Goal: Task Accomplishment & Management: Complete application form

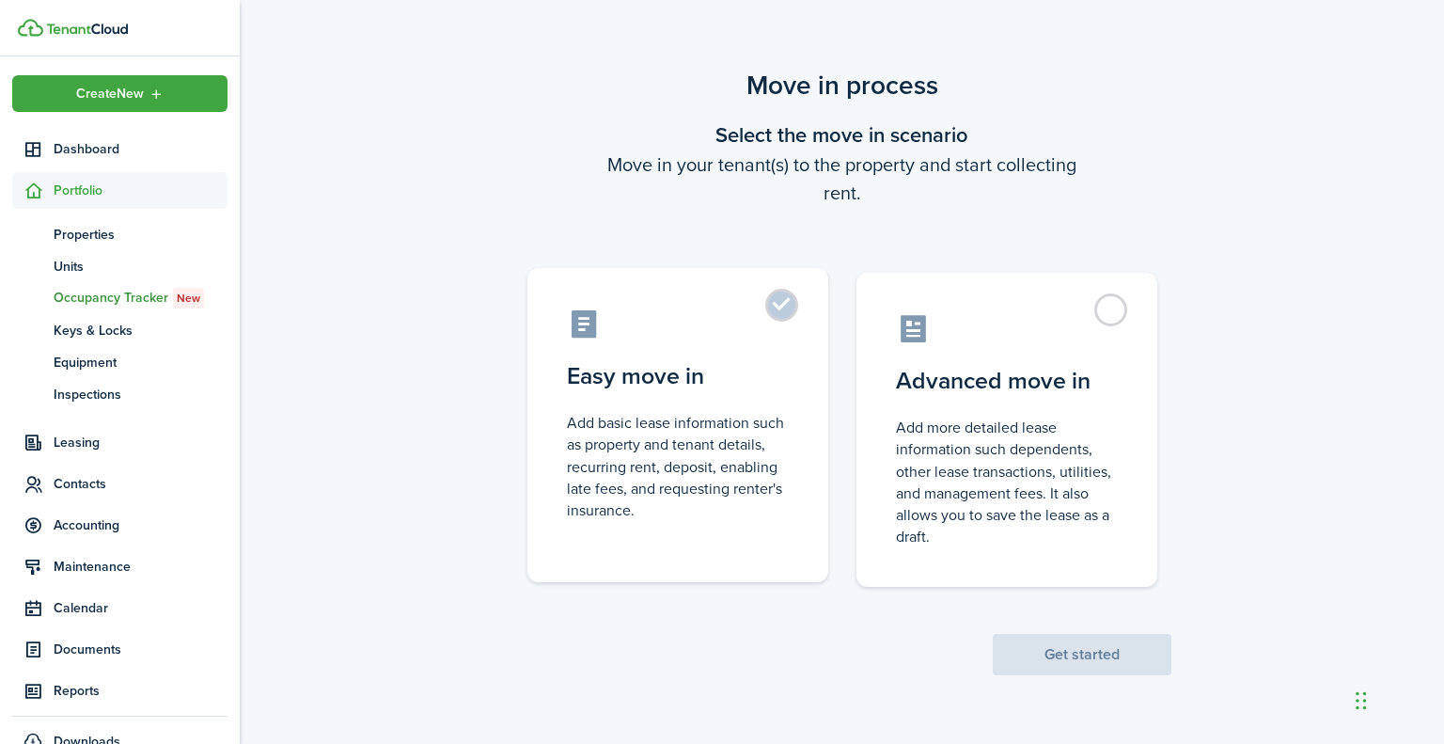
click at [780, 296] on label "Easy move in Add basic lease information such as property and tenant details, r…" at bounding box center [677, 425] width 301 height 314
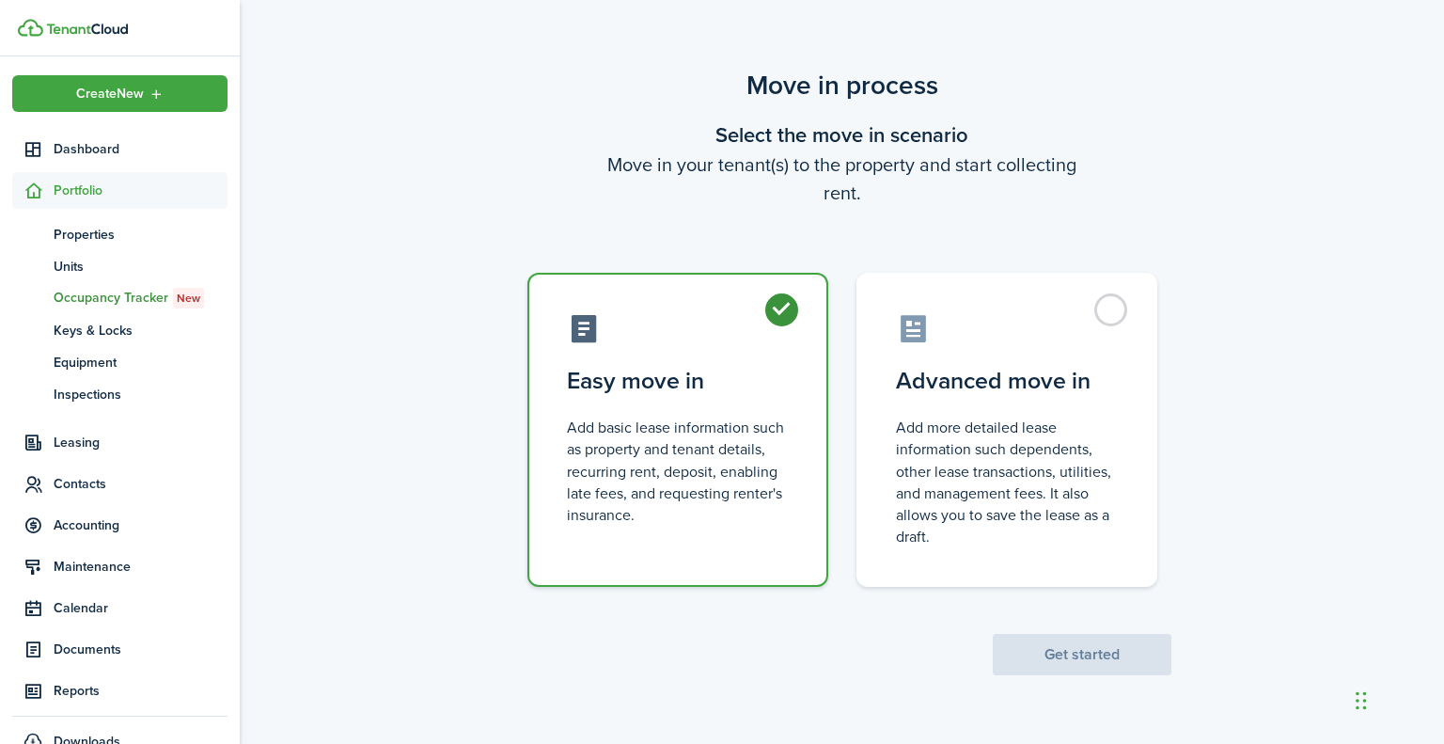
radio input "true"
click at [1117, 653] on button "Get started" at bounding box center [1082, 654] width 179 height 41
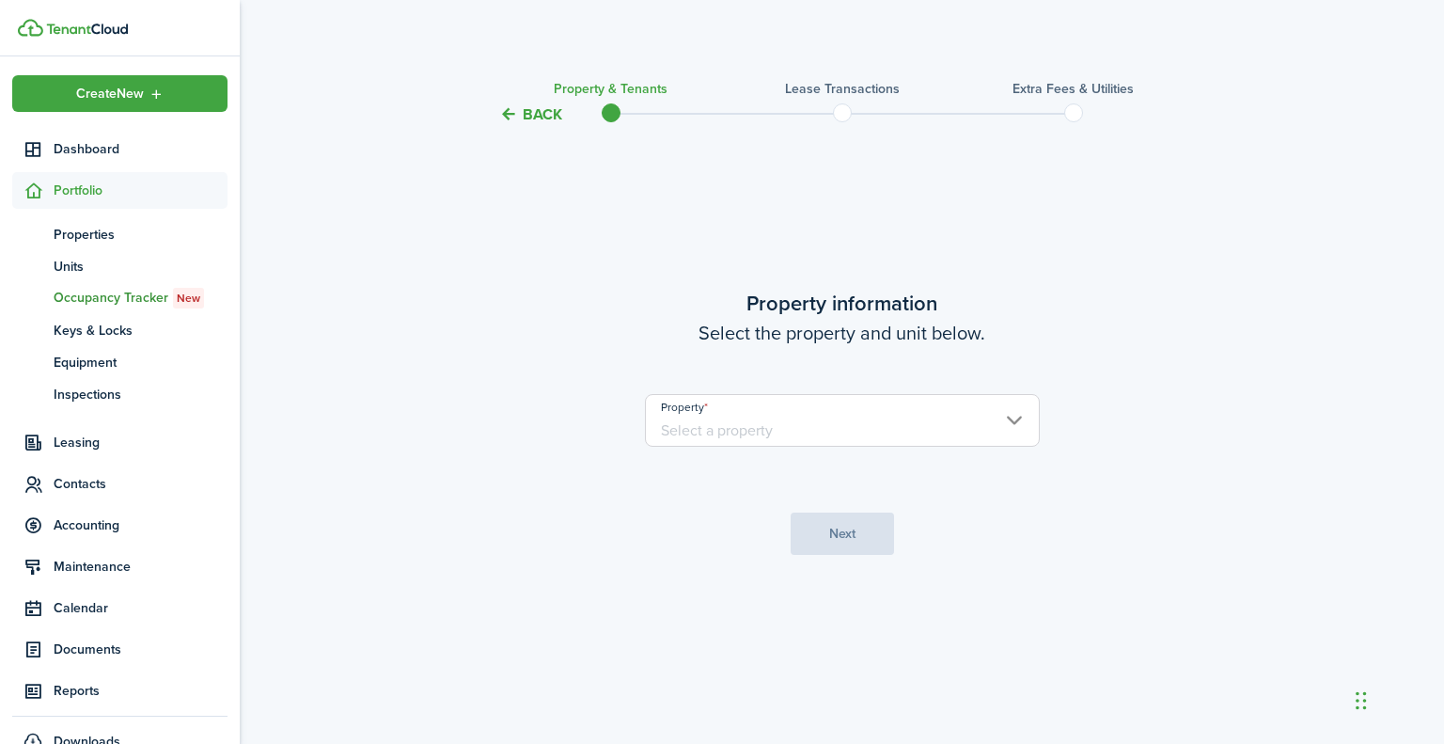
click at [972, 428] on input "Property" at bounding box center [842, 420] width 395 height 53
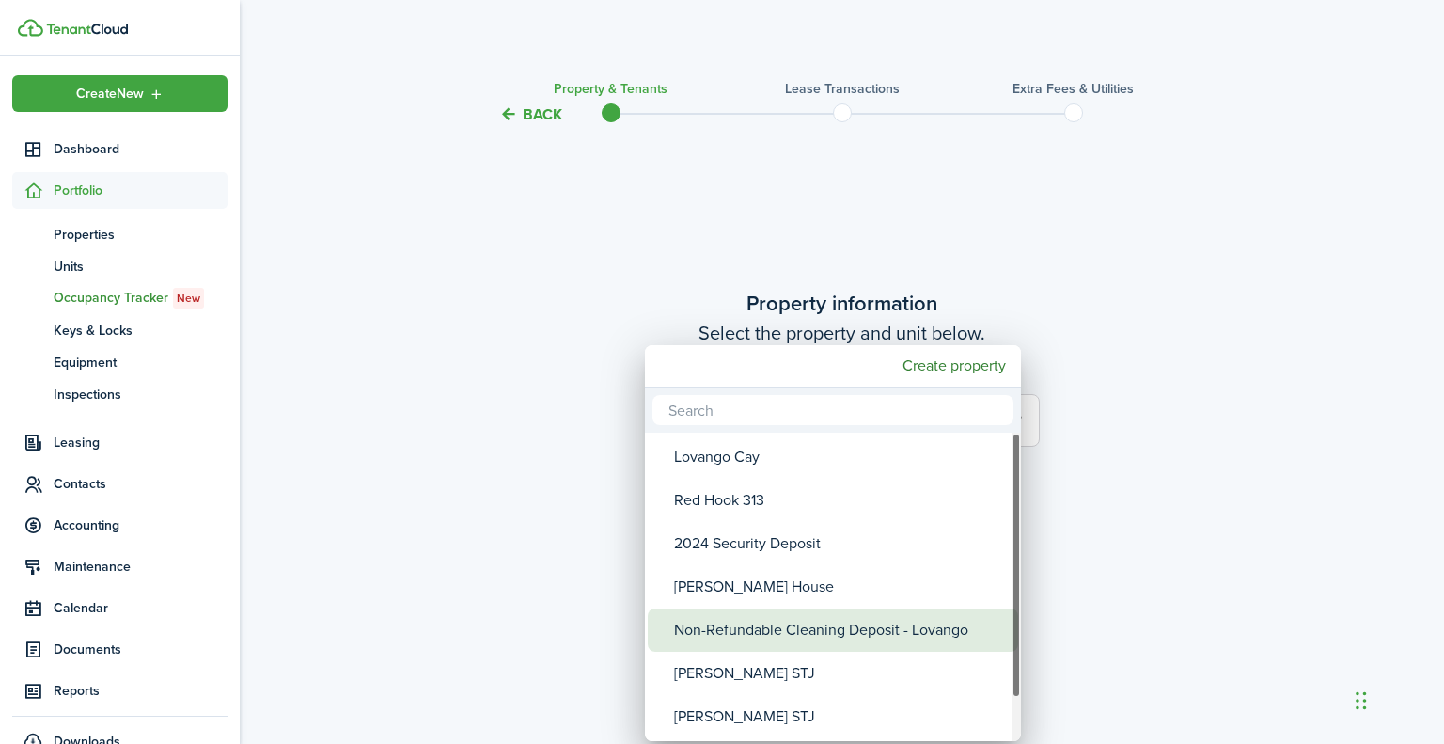
click at [888, 631] on div "Non-Refundable Cleaning Deposit - Lovango" at bounding box center [840, 629] width 333 height 43
type input "Non-Refundable Cleaning Deposit - Lovango"
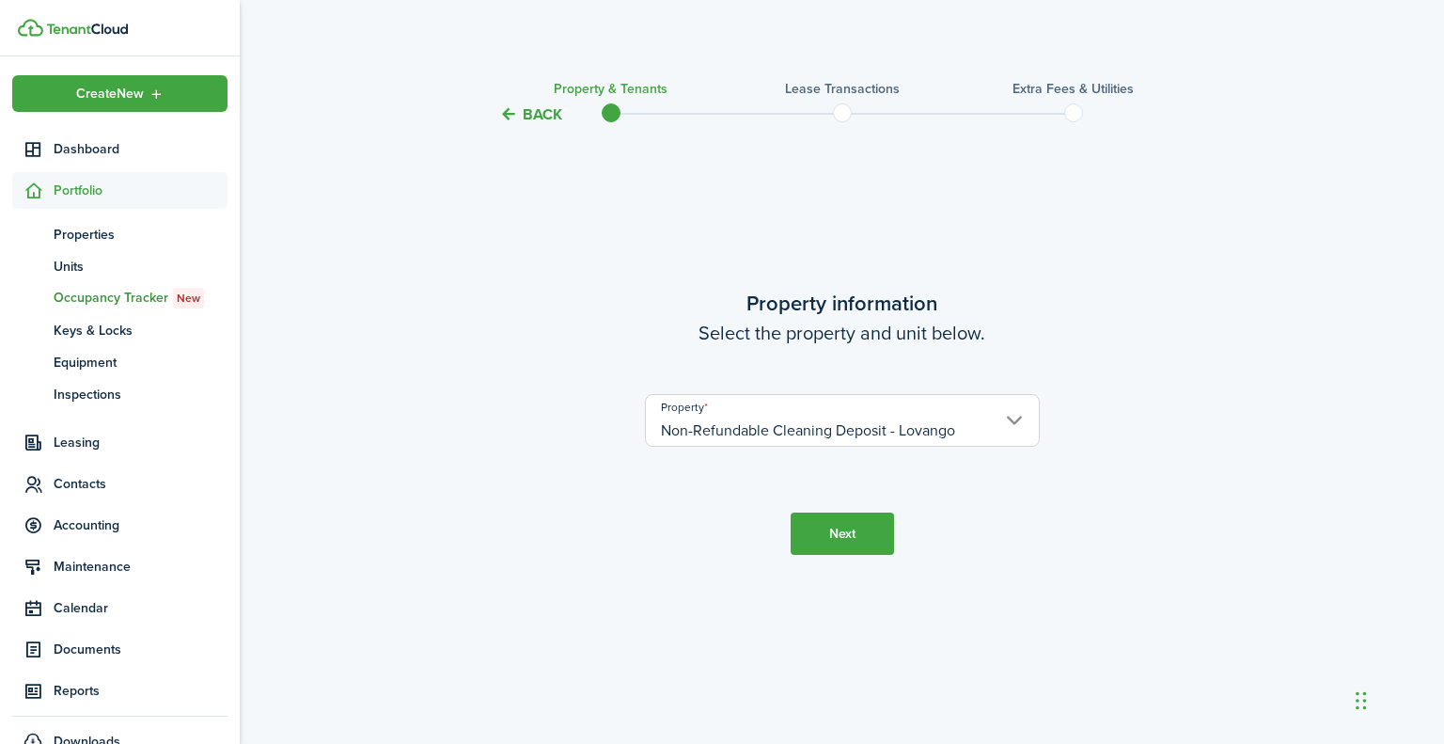
click at [851, 527] on button "Next" at bounding box center [842, 533] width 103 height 42
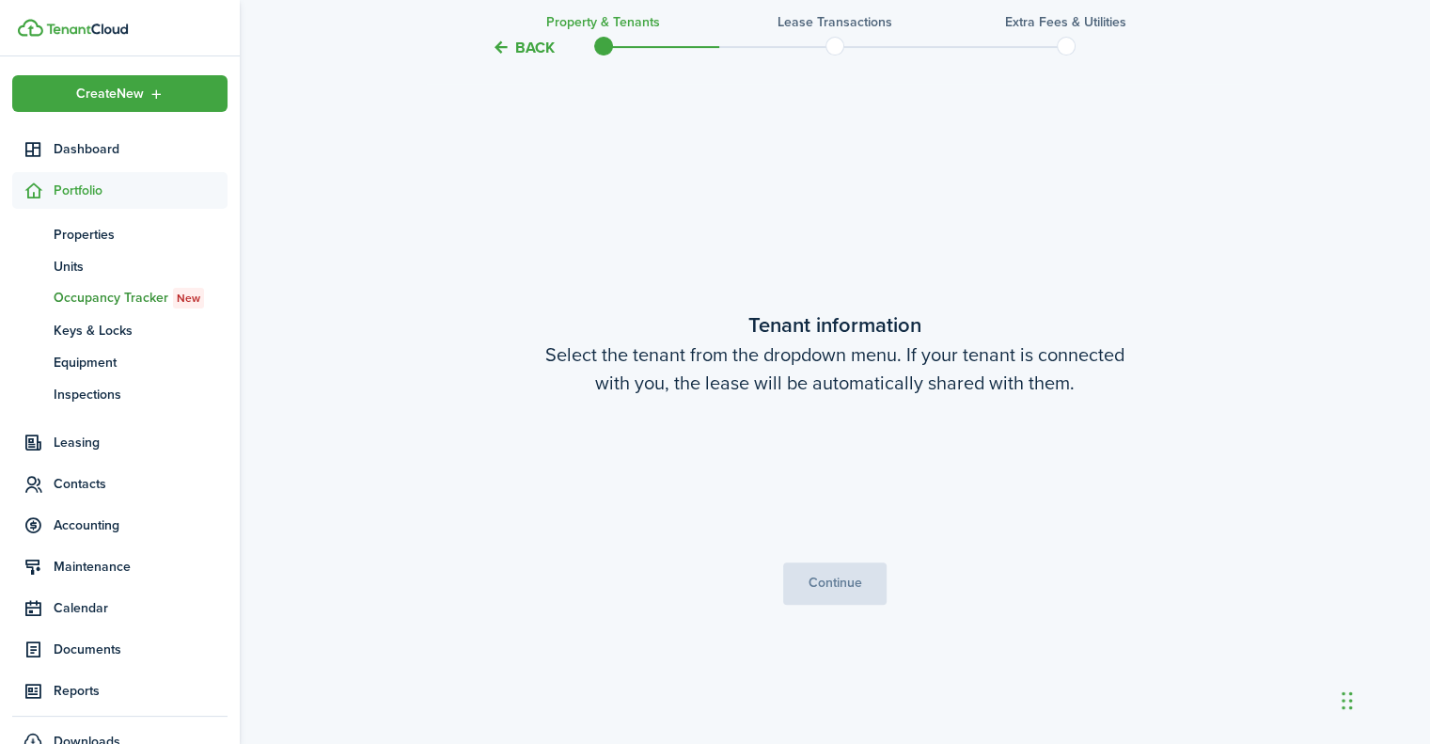
scroll to position [618, 0]
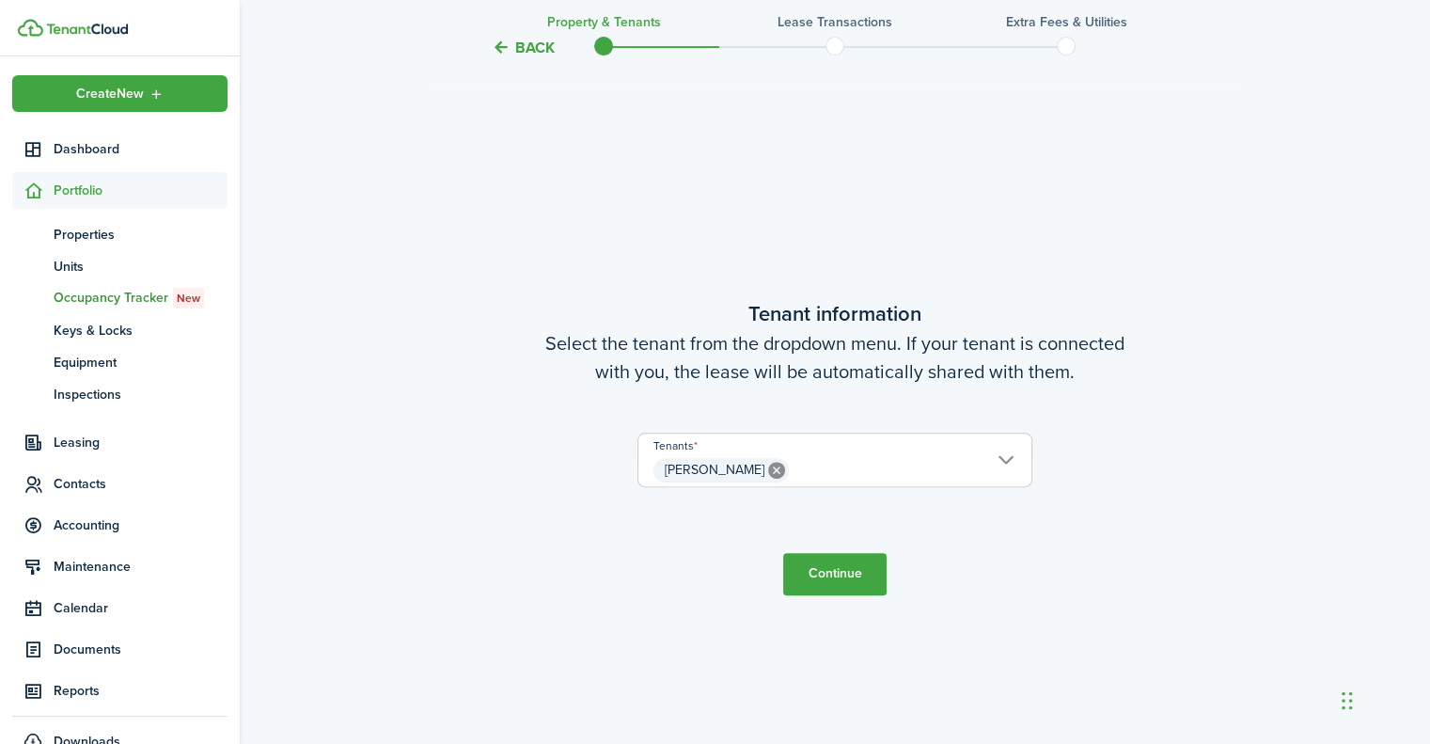
click at [858, 574] on button "Continue" at bounding box center [834, 574] width 103 height 42
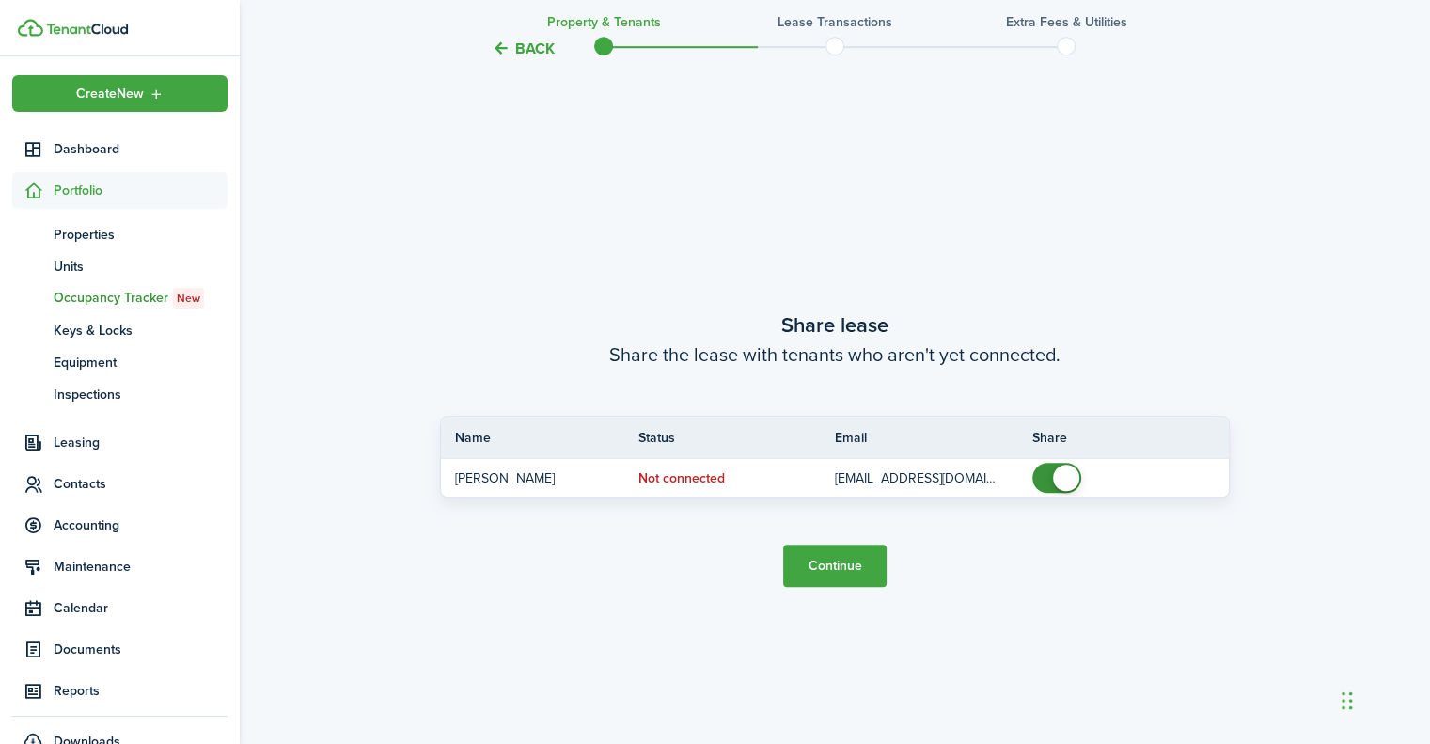
scroll to position [1361, 0]
click at [846, 560] on button "Continue" at bounding box center [834, 564] width 103 height 42
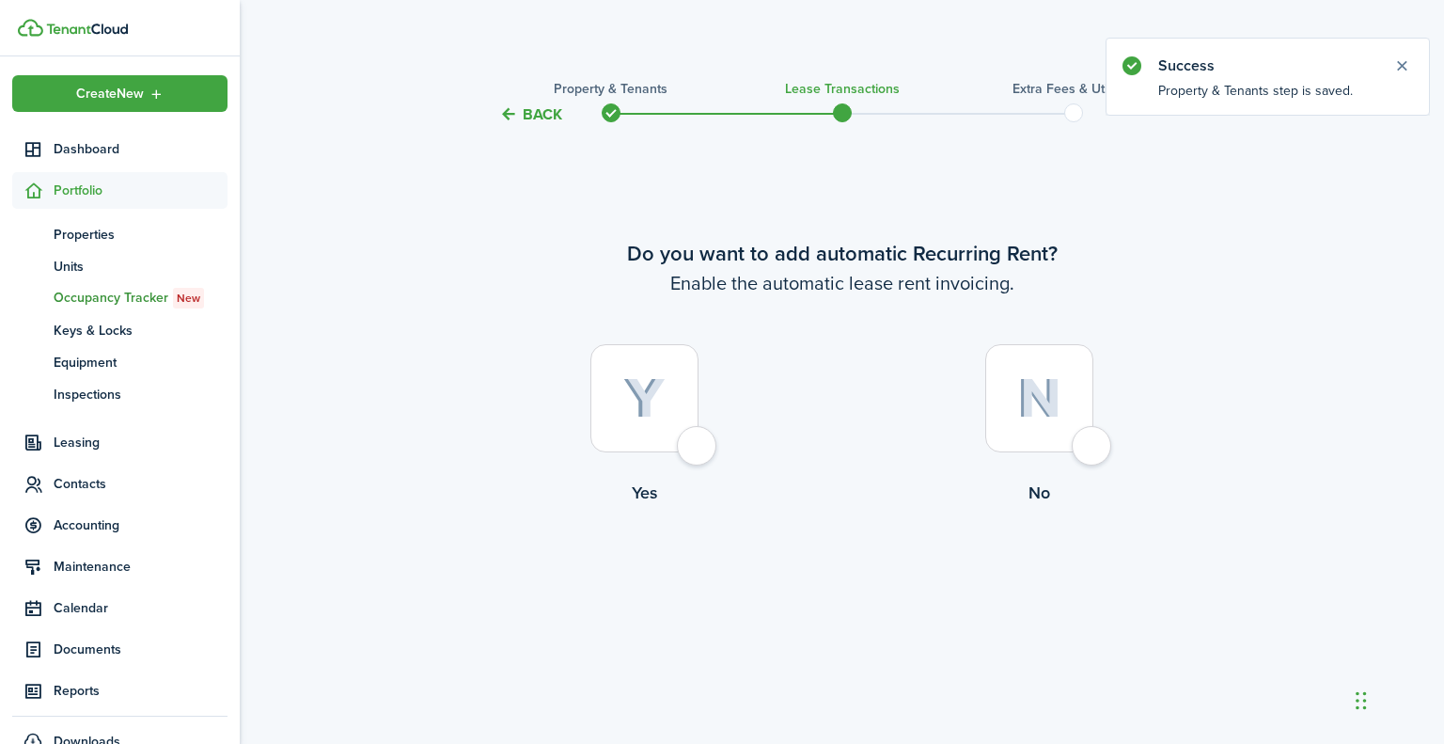
click at [1087, 447] on div at bounding box center [1039, 398] width 108 height 108
radio input "true"
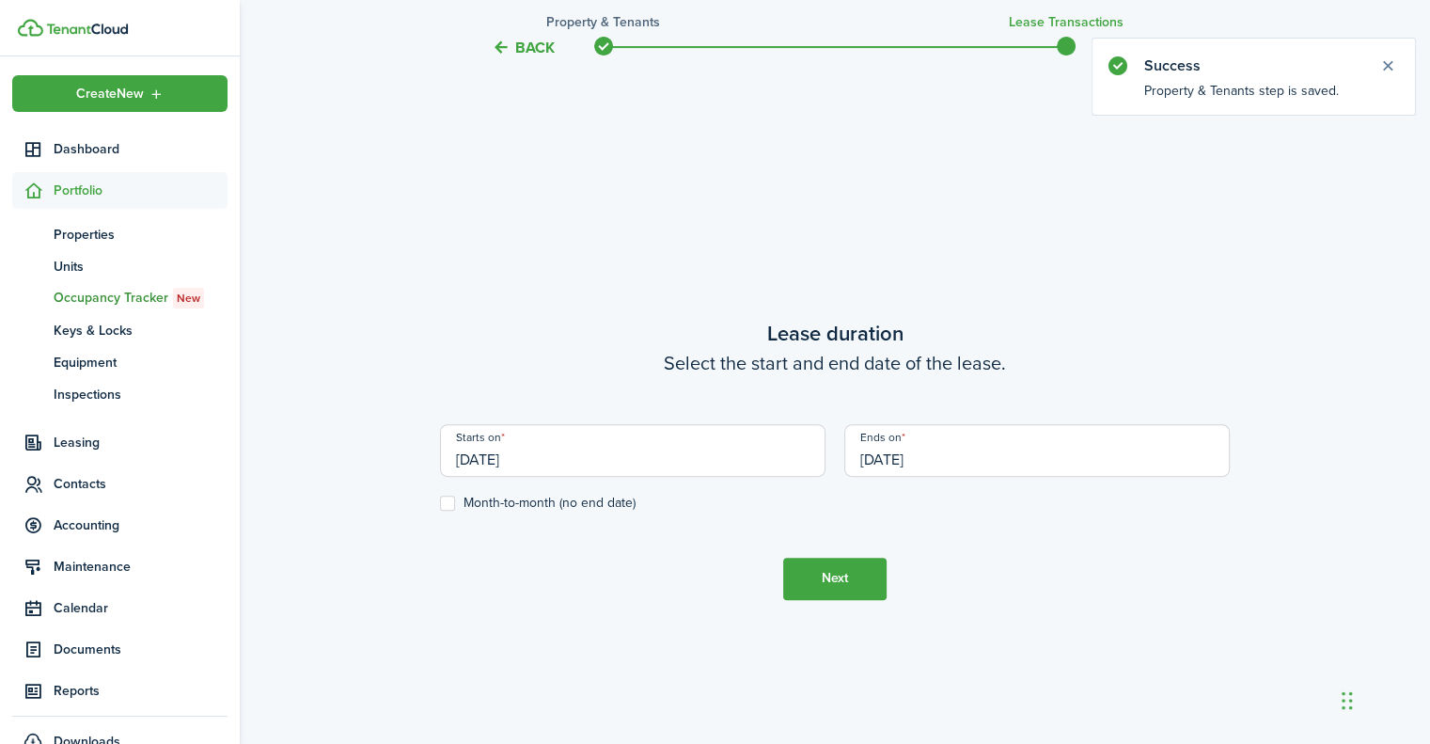
scroll to position [618, 0]
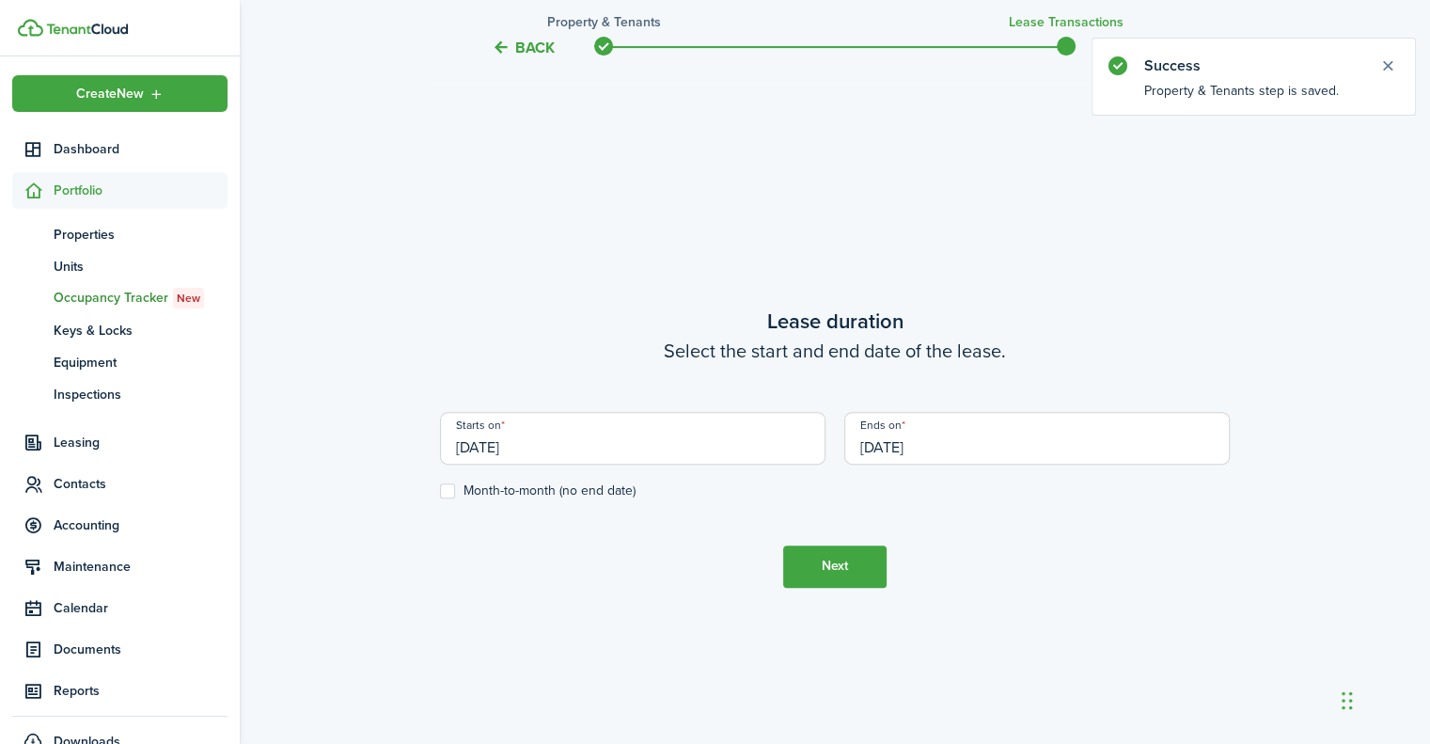
click at [489, 446] on input "[DATE]" at bounding box center [632, 438] width 385 height 53
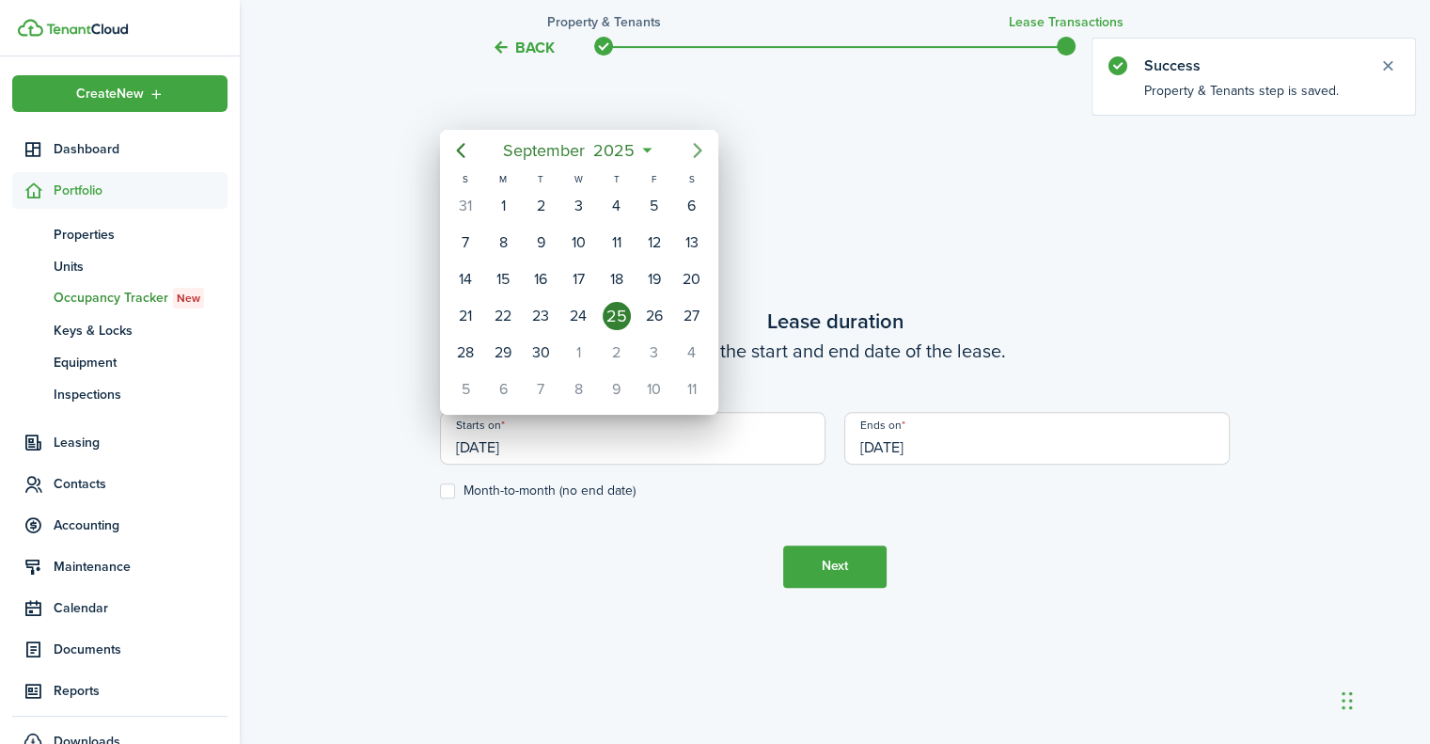
click at [694, 150] on icon "Next page" at bounding box center [697, 150] width 23 height 23
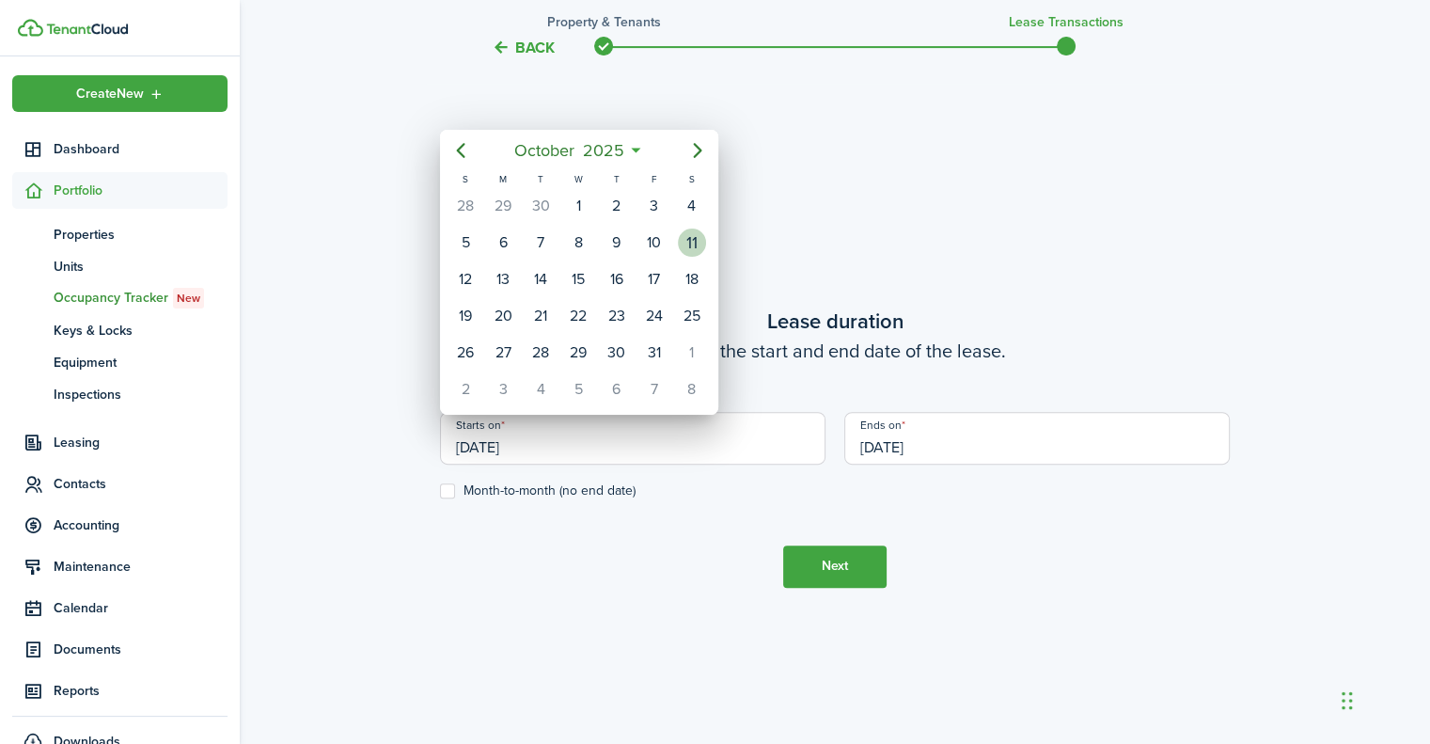
click at [692, 234] on div "11" at bounding box center [692, 242] width 28 height 28
type input "[DATE]"
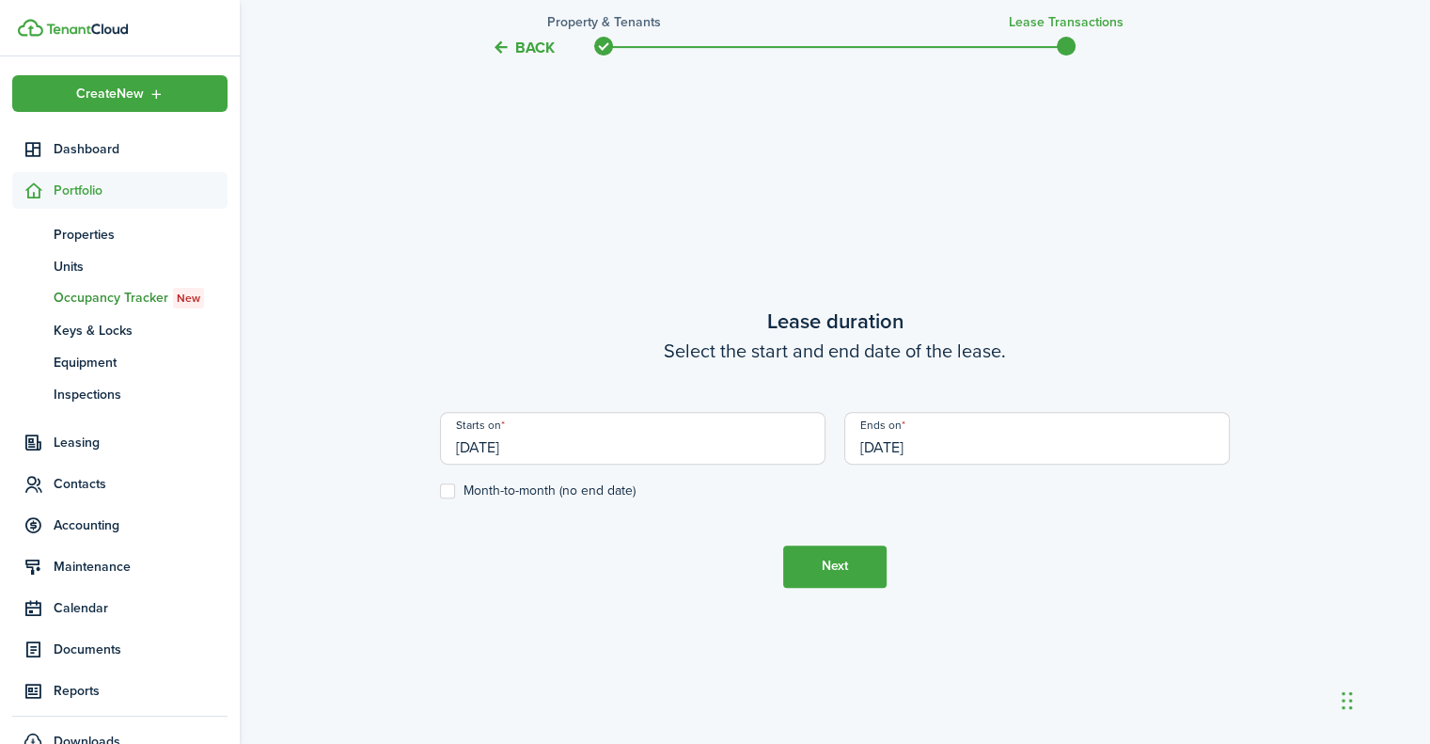
drag, startPoint x: 448, startPoint y: 489, endPoint x: 468, endPoint y: 493, distance: 20.1
click at [448, 491] on label "Month-to-month (no end date)" at bounding box center [538, 490] width 196 height 15
click at [440, 491] on input "Month-to-month (no end date)" at bounding box center [439, 490] width 1 height 1
checkbox input "true"
click at [826, 562] on button "Next" at bounding box center [834, 566] width 103 height 42
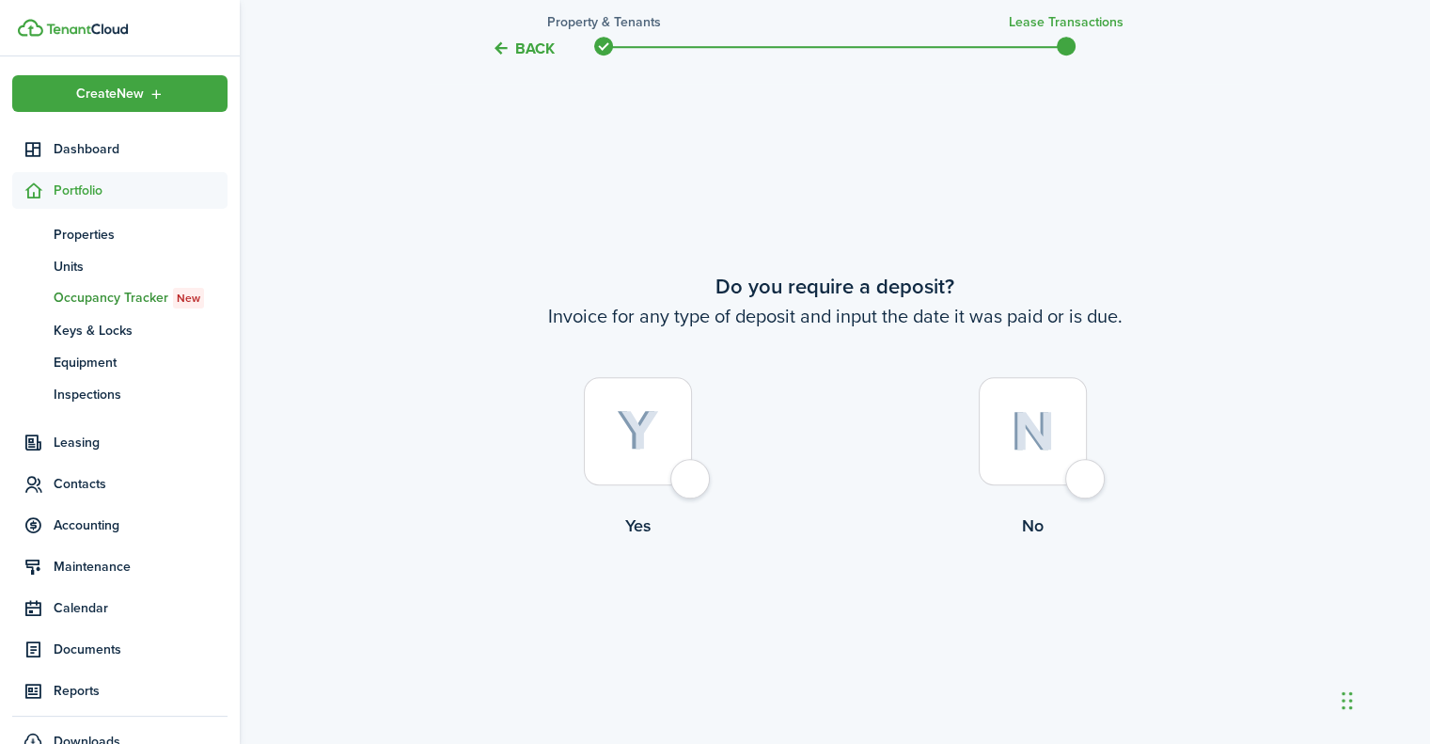
scroll to position [1361, 0]
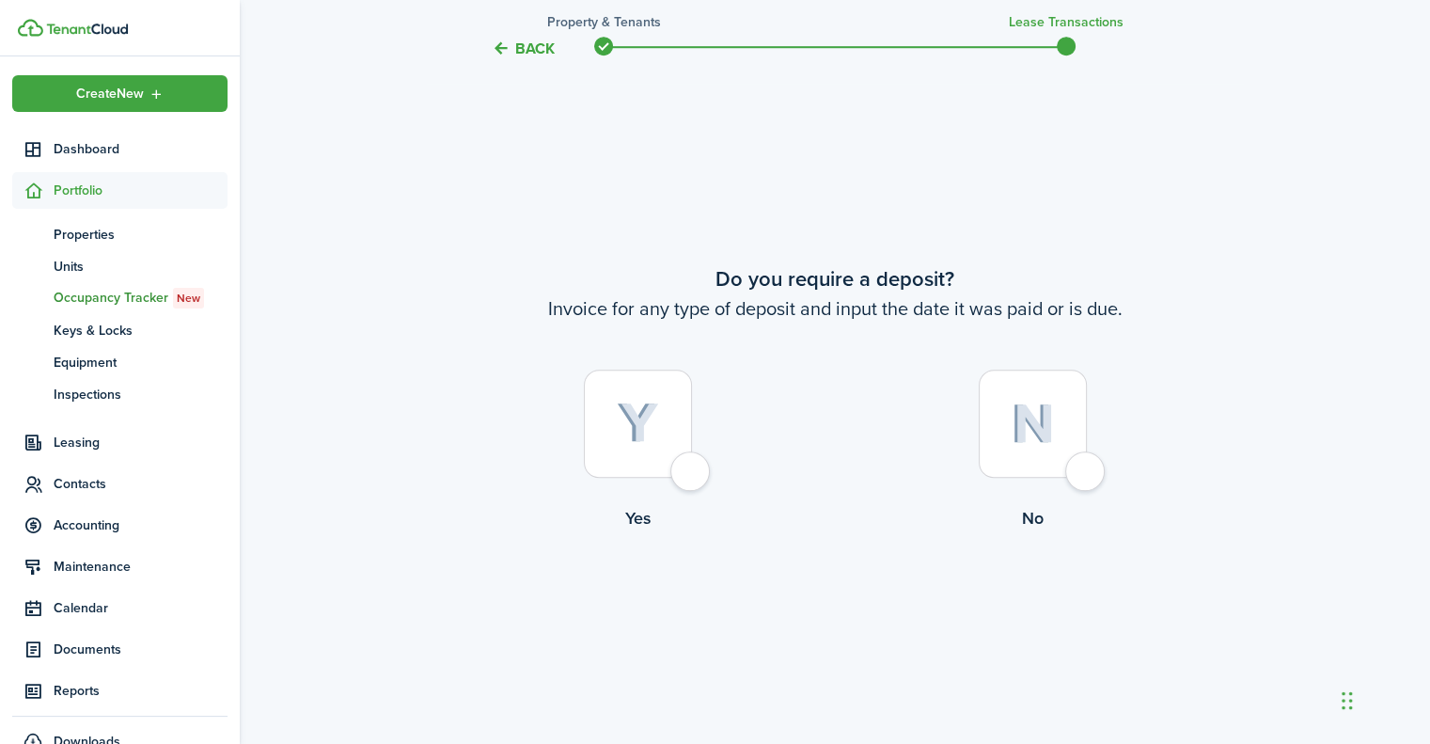
click at [684, 473] on div at bounding box center [638, 424] width 108 height 108
radio input "true"
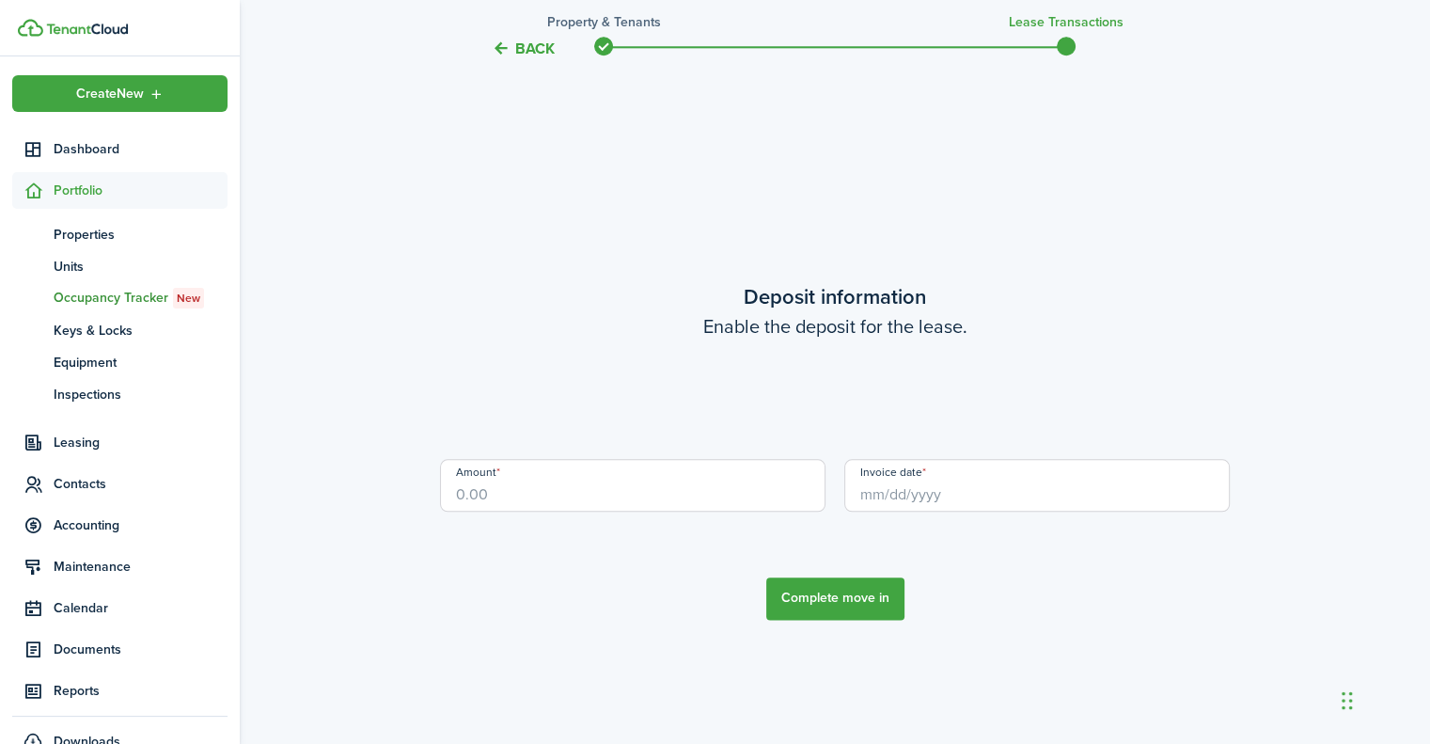
scroll to position [2106, 0]
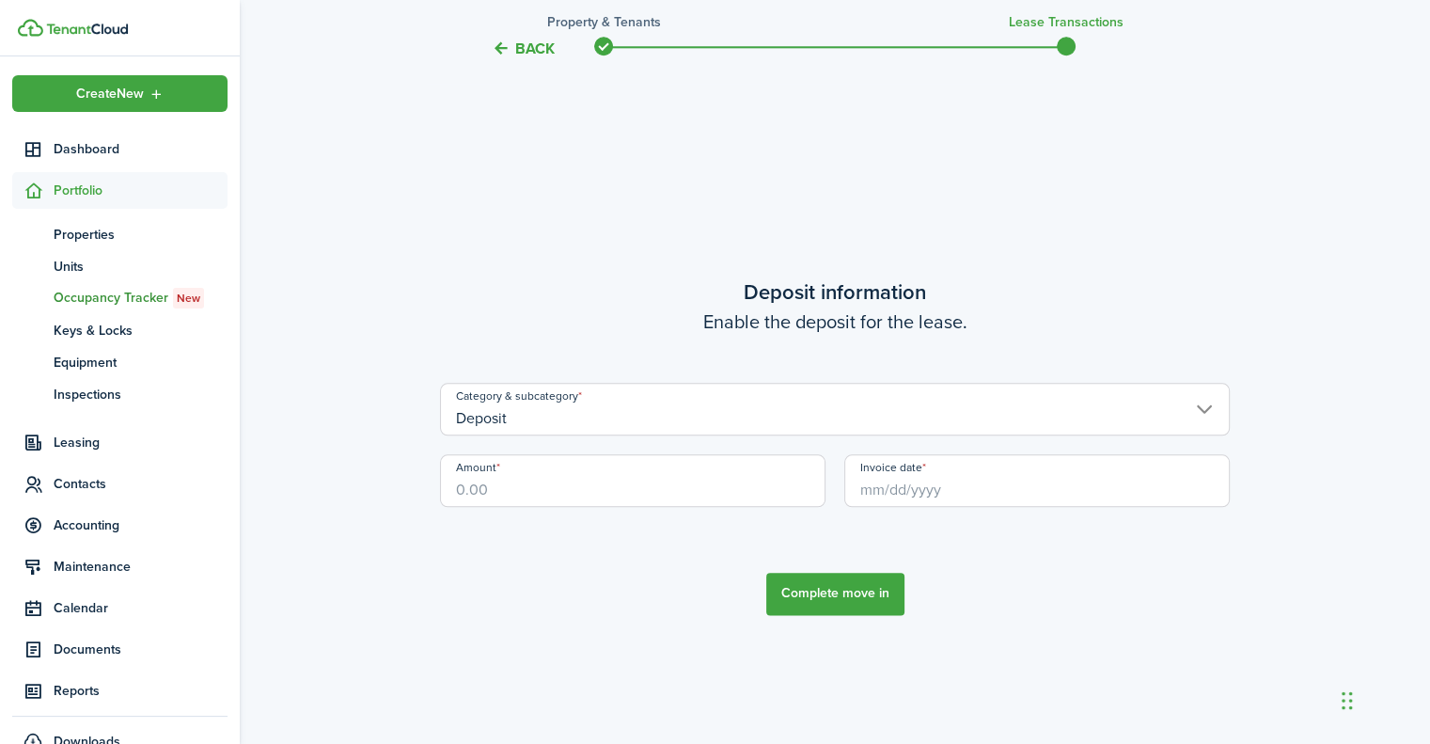
click at [621, 432] on input "Deposit" at bounding box center [835, 409] width 790 height 53
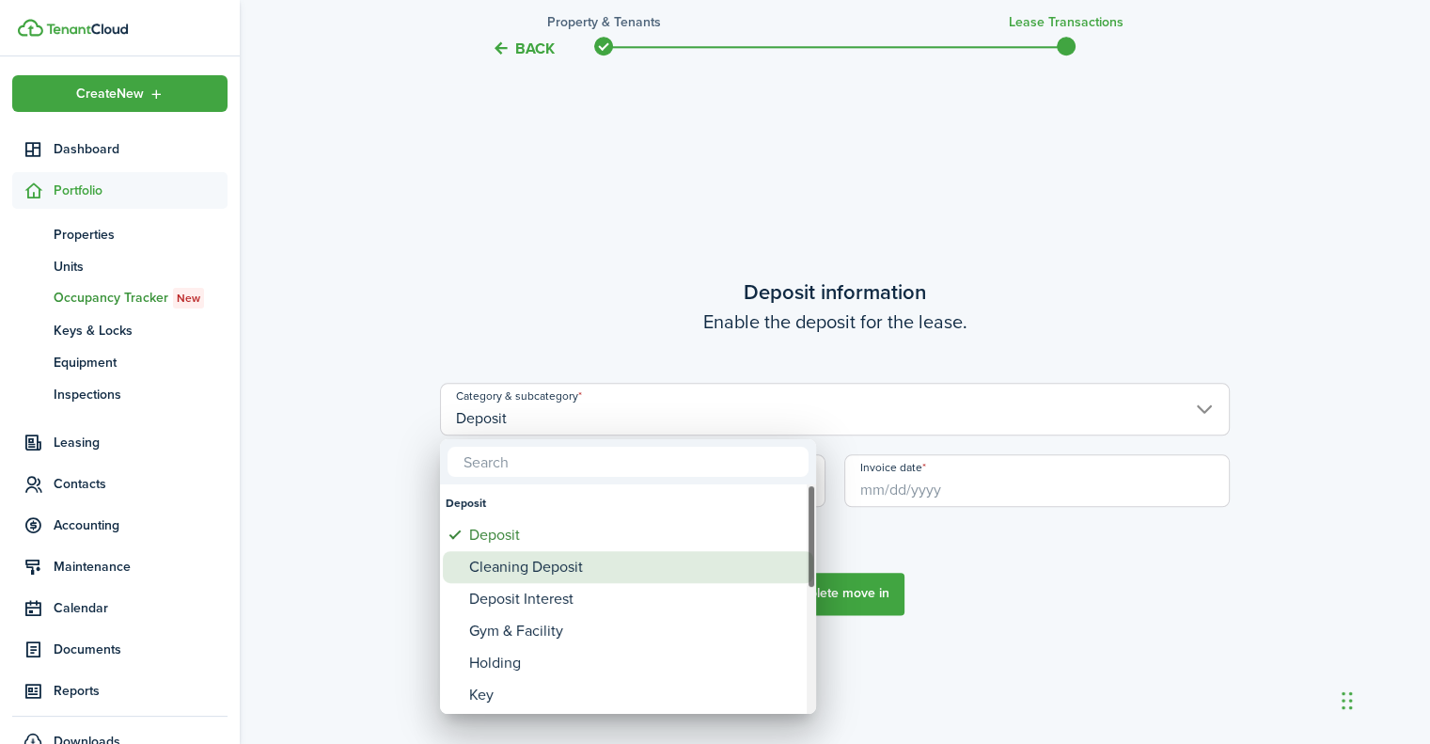
click at [574, 559] on div "Cleaning Deposit" at bounding box center [635, 567] width 333 height 32
type input "Deposit / Cleaning Deposit"
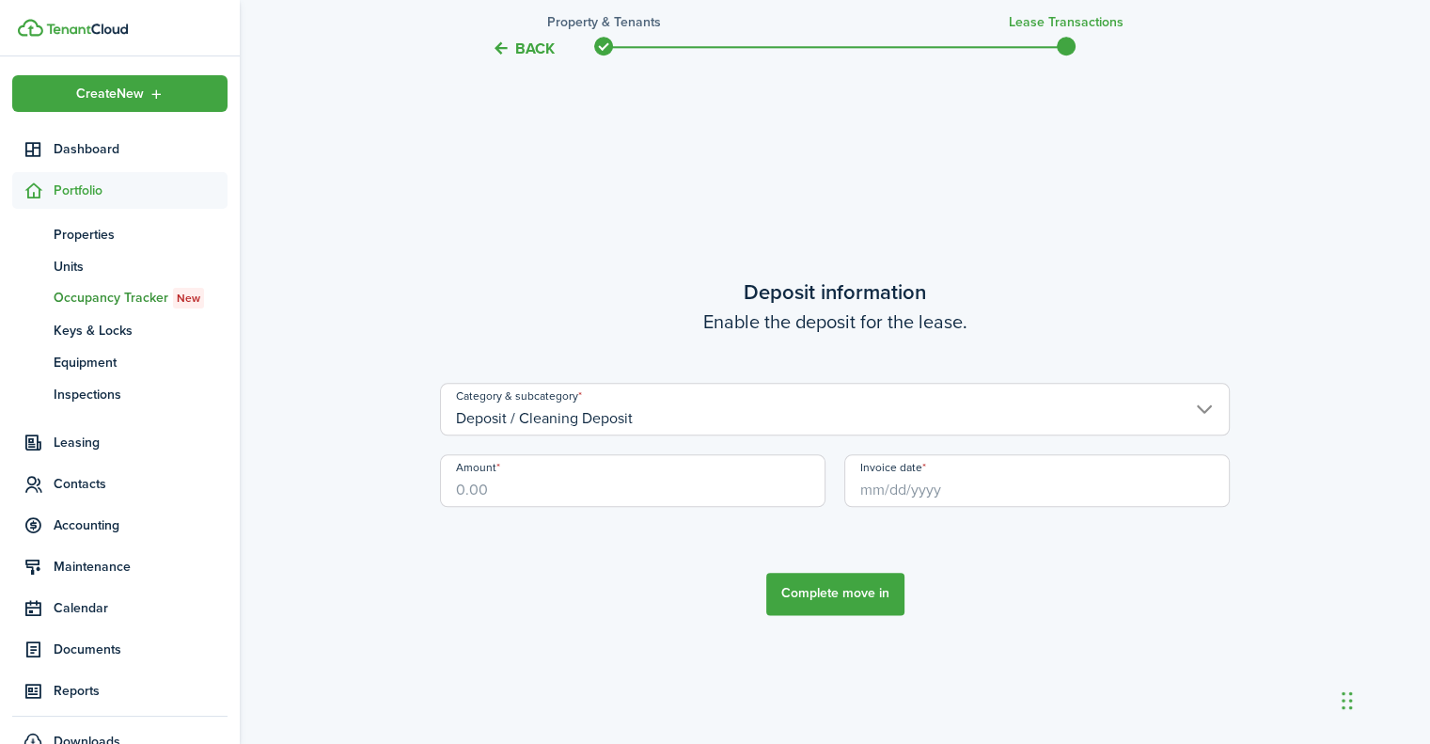
click at [519, 488] on input "Amount" at bounding box center [632, 480] width 385 height 53
type input "$150.00"
click at [895, 494] on input "Invoice date" at bounding box center [1036, 480] width 385 height 53
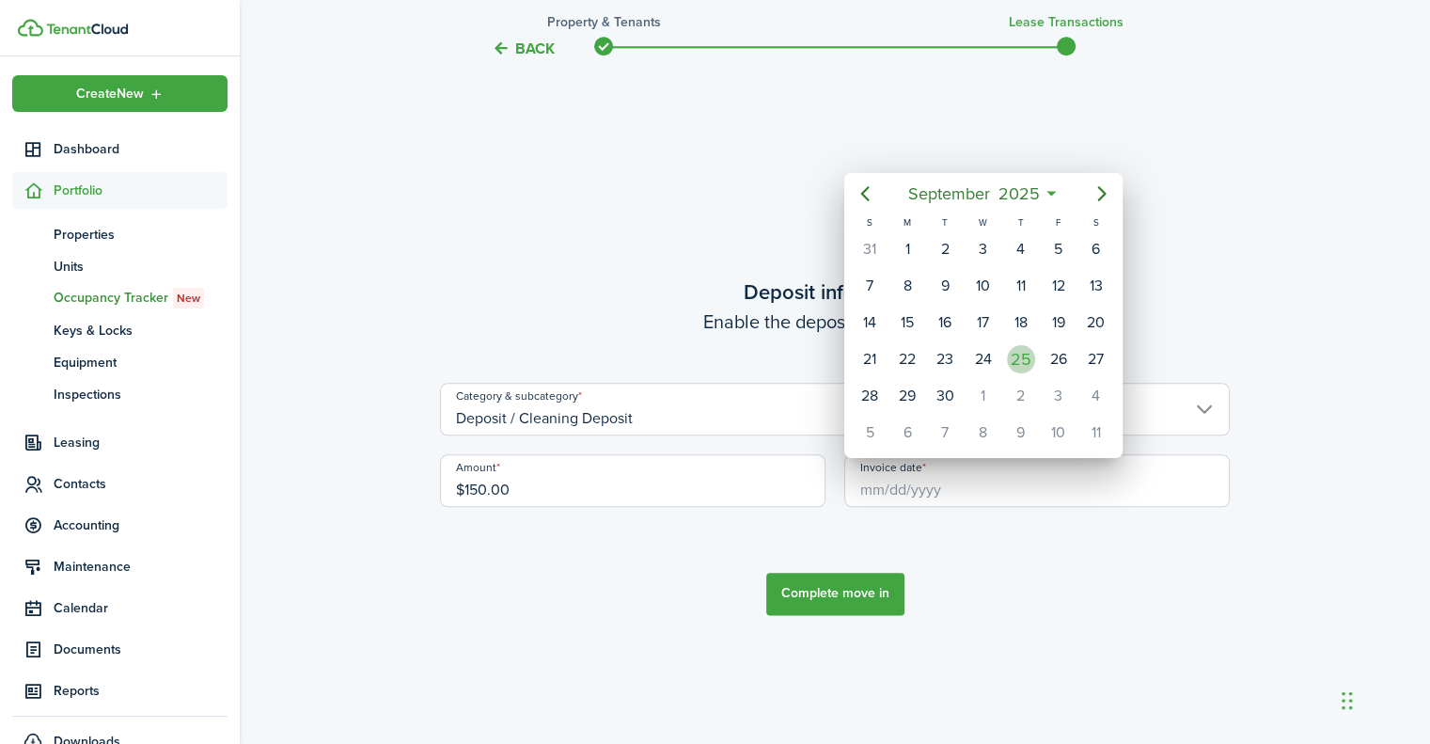
click at [1015, 349] on div "25" at bounding box center [1021, 359] width 28 height 28
type input "[DATE]"
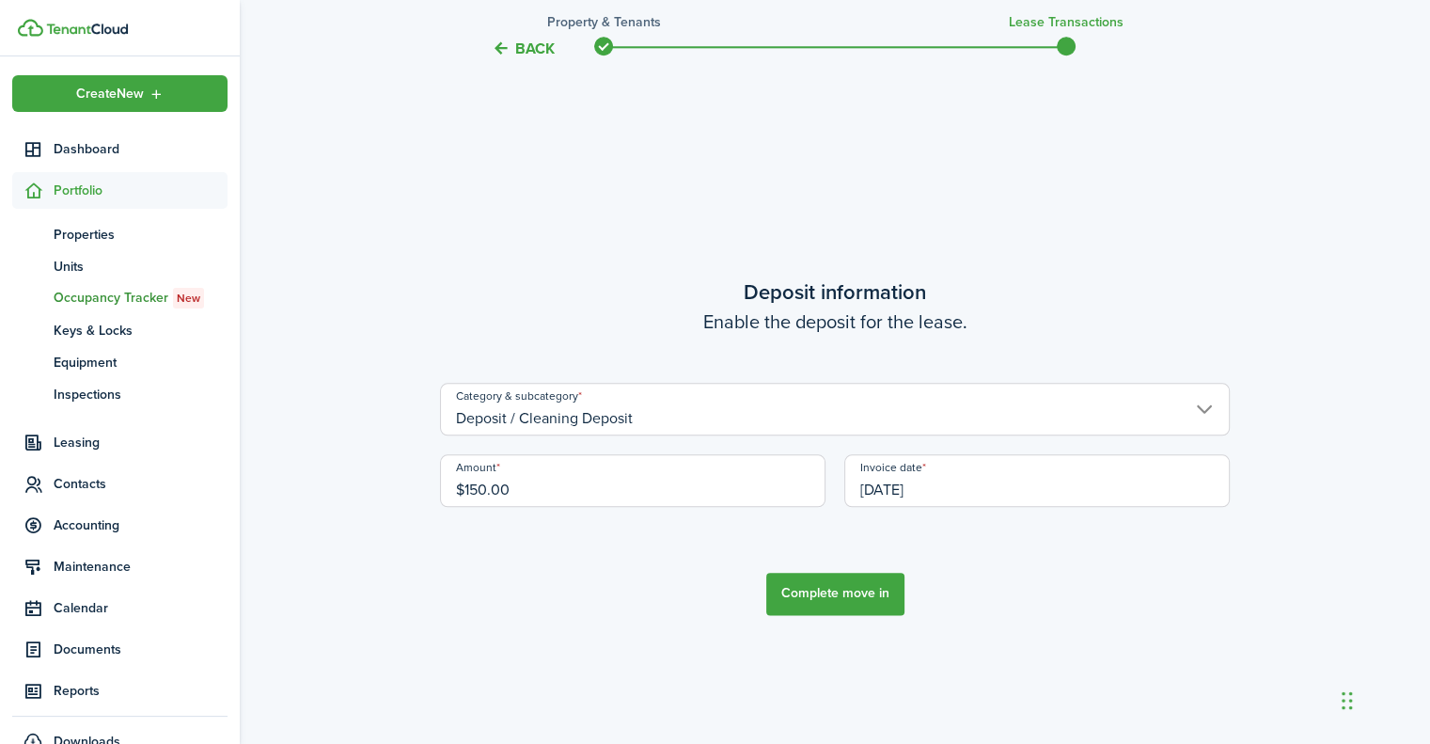
click at [848, 592] on button "Complete move in" at bounding box center [835, 594] width 138 height 42
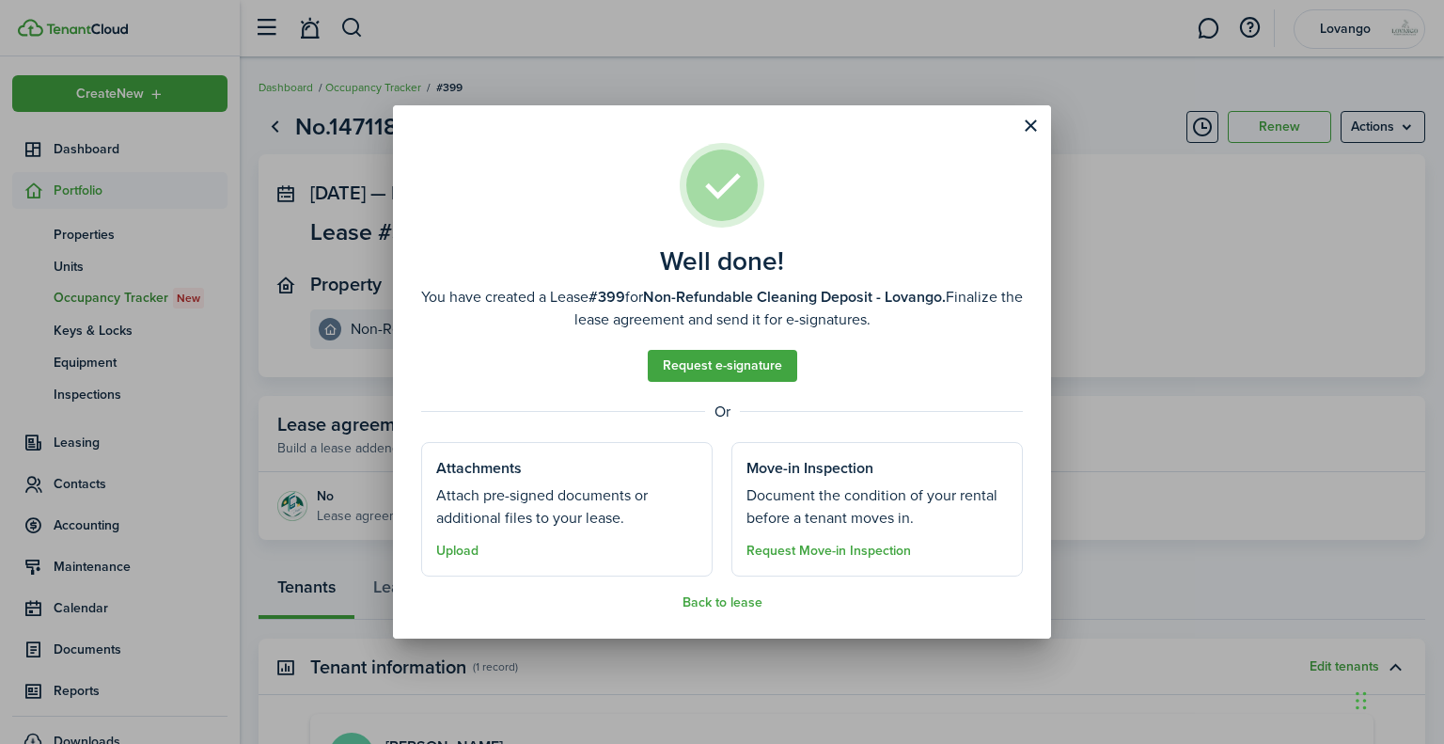
click at [1031, 124] on button "Close modal" at bounding box center [1030, 126] width 32 height 32
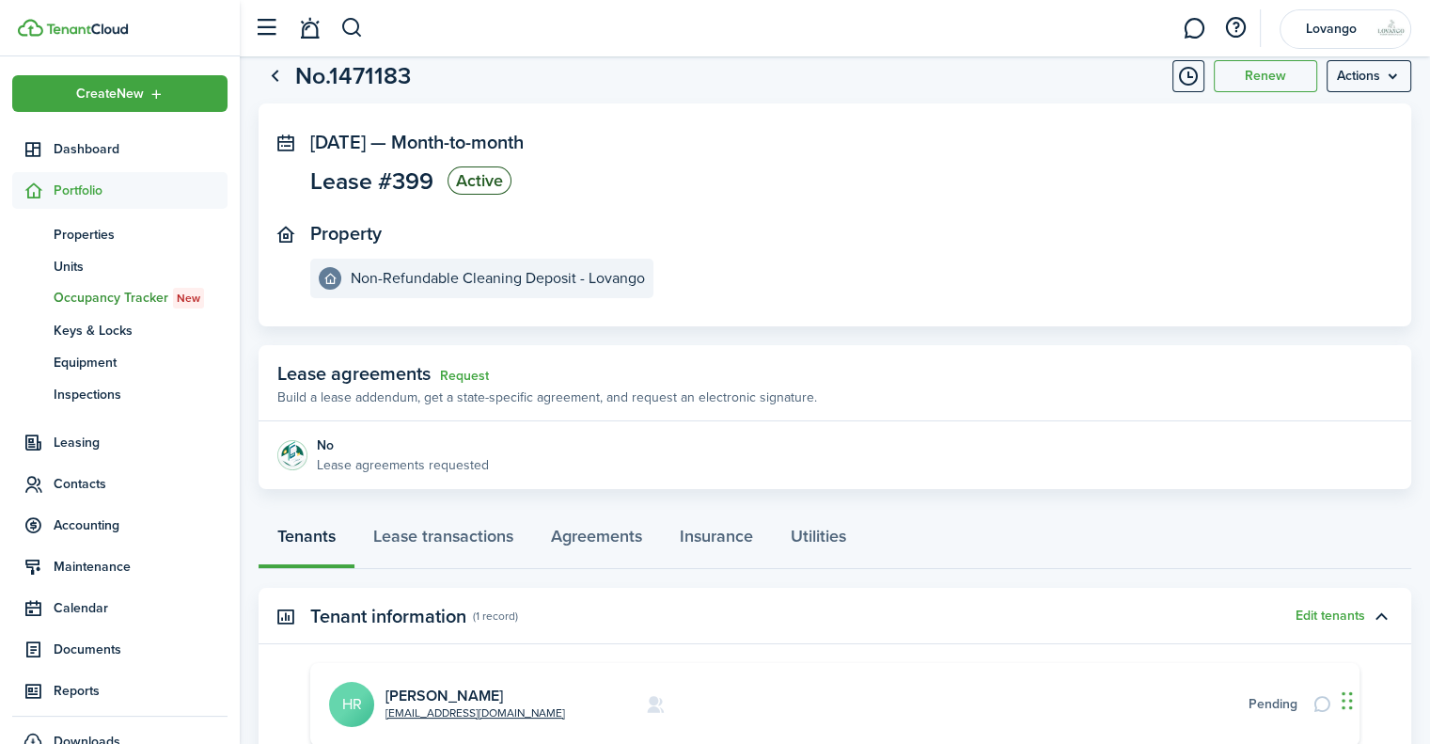
scroll to position [94, 0]
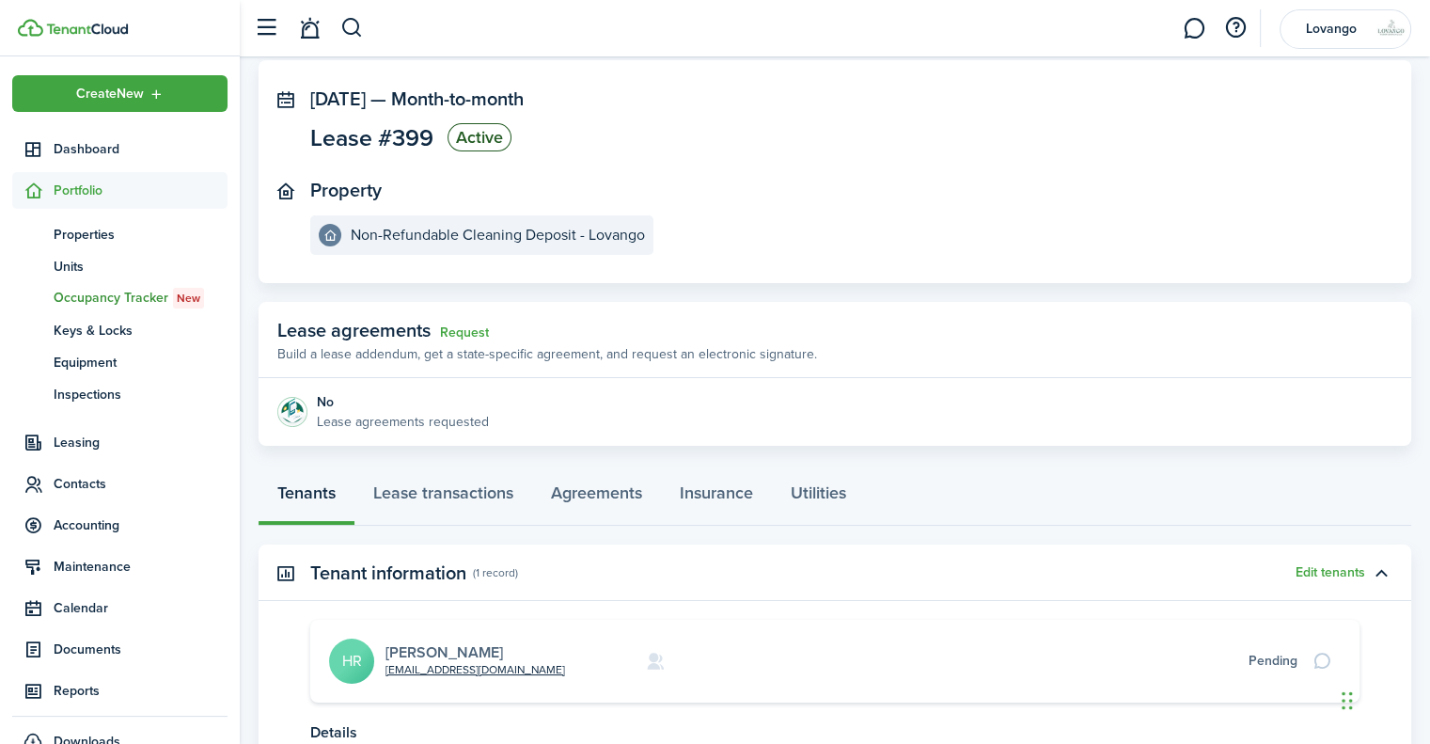
click at [470, 651] on link "[PERSON_NAME]" at bounding box center [444, 652] width 118 height 22
